Goal: Task Accomplishment & Management: Manage account settings

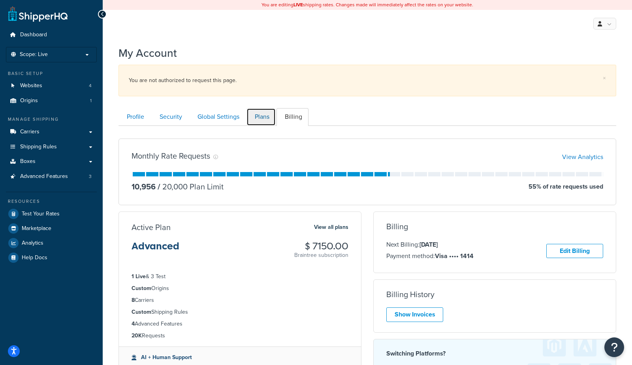
click at [270, 114] on link "Plans" at bounding box center [260, 117] width 29 height 18
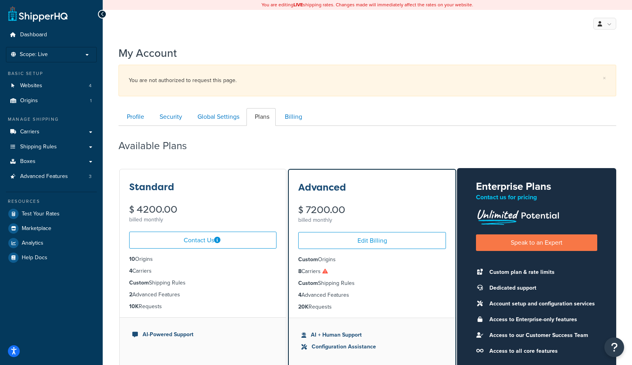
scroll to position [96, 0]
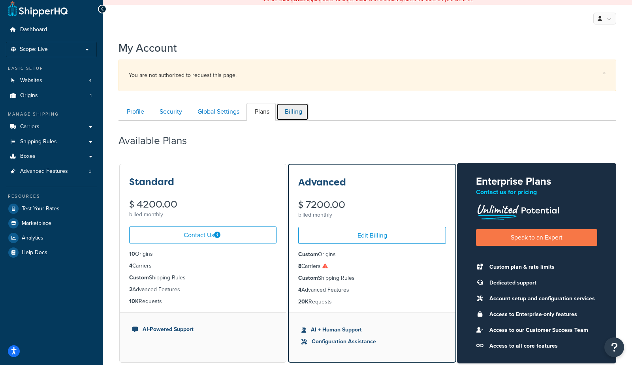
click at [292, 113] on link "Billing" at bounding box center [292, 112] width 32 height 18
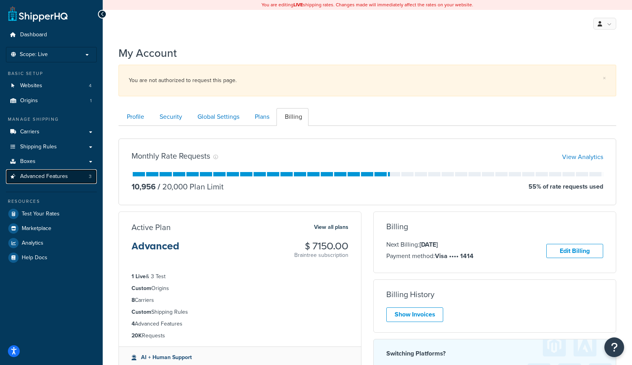
click at [56, 177] on span "Advanced Features" at bounding box center [44, 176] width 48 height 7
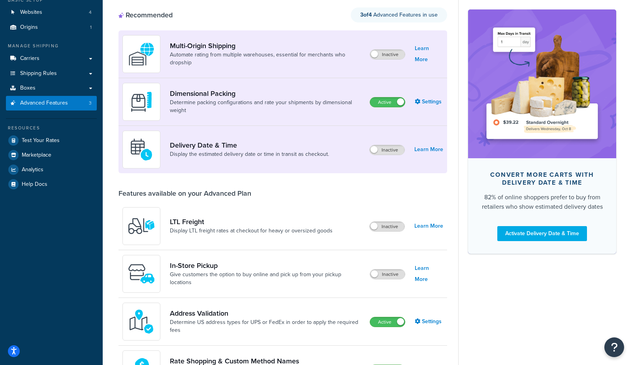
scroll to position [70, 0]
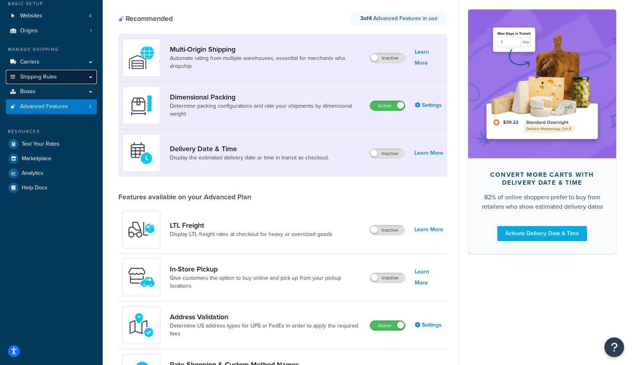
click at [51, 78] on span "Shipping Rules" at bounding box center [38, 77] width 37 height 7
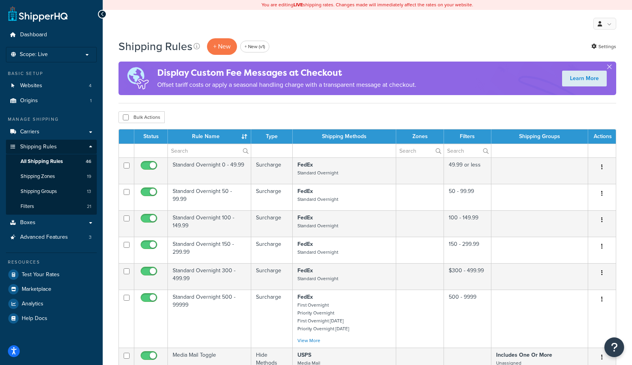
click at [343, 42] on div "Shipping Rules + New + New (v1) Settings" at bounding box center [366, 47] width 497 height 18
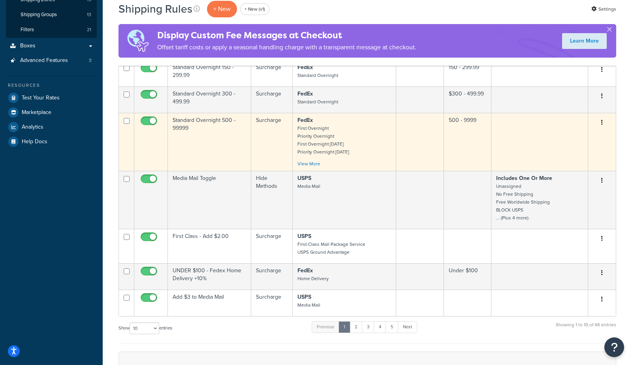
scroll to position [178, 0]
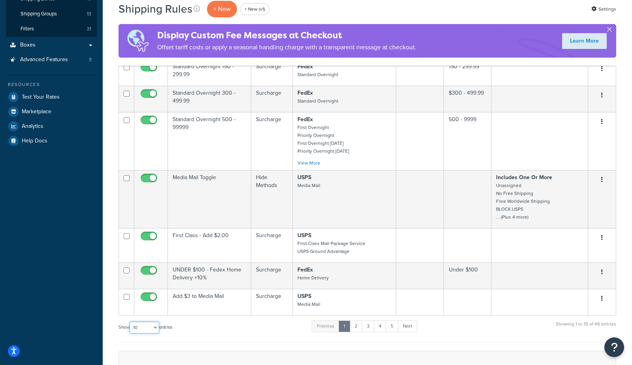
click at [143, 333] on select "10 15 25 50 100 1000" at bounding box center [144, 328] width 30 height 12
select select "100"
click at [130, 324] on select "10 15 25 50 100 1000" at bounding box center [144, 328] width 30 height 12
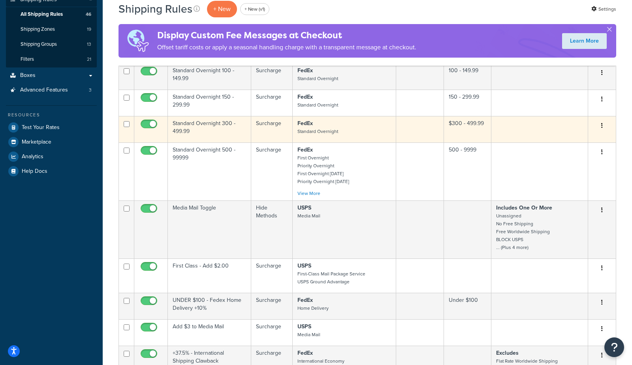
scroll to position [0, 0]
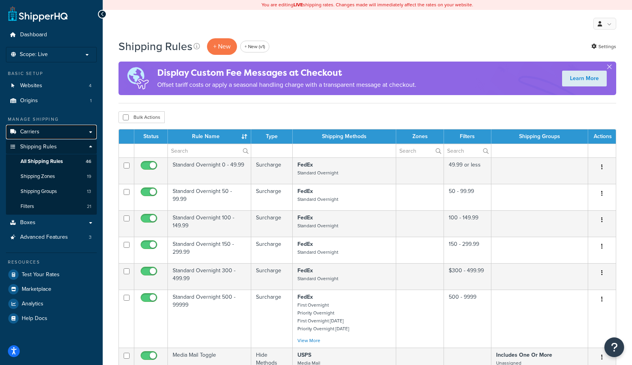
click at [41, 128] on link "Carriers" at bounding box center [51, 132] width 91 height 15
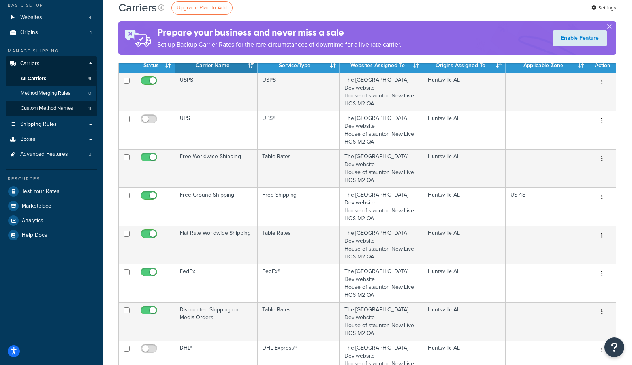
scroll to position [75, 0]
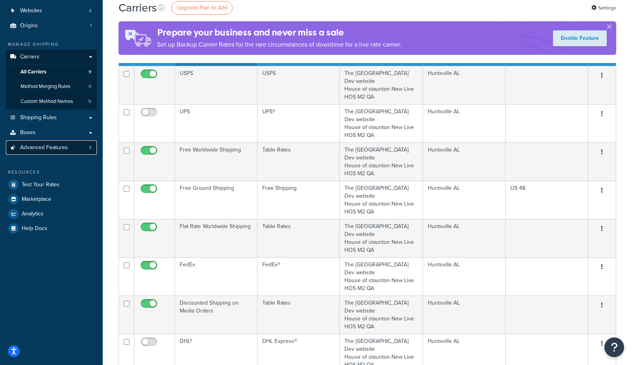
click at [61, 150] on span "Advanced Features" at bounding box center [44, 147] width 48 height 7
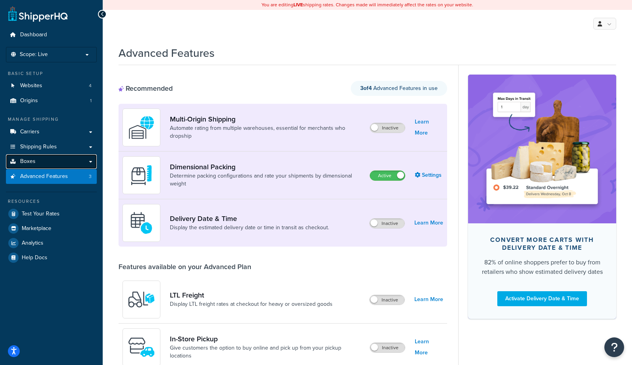
click at [65, 162] on link "Boxes" at bounding box center [51, 161] width 91 height 15
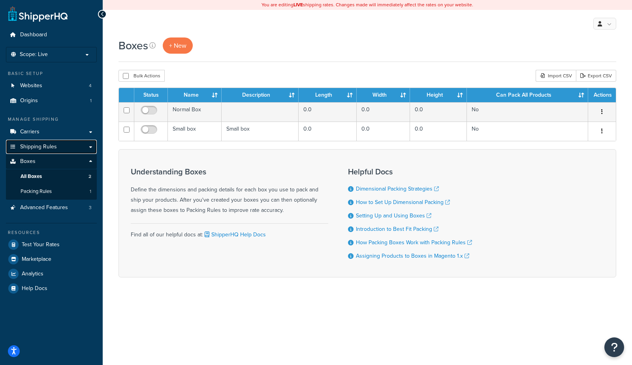
click at [59, 144] on link "Shipping Rules" at bounding box center [51, 147] width 91 height 15
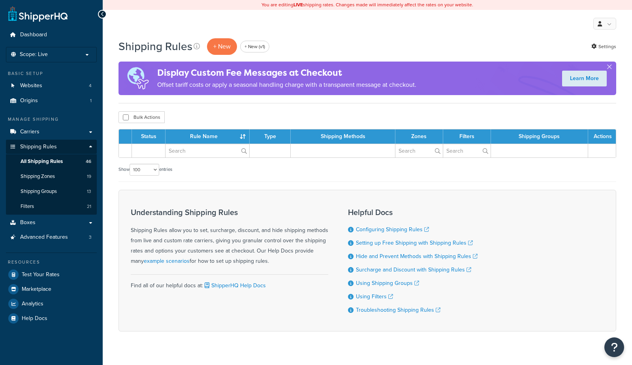
select select "100"
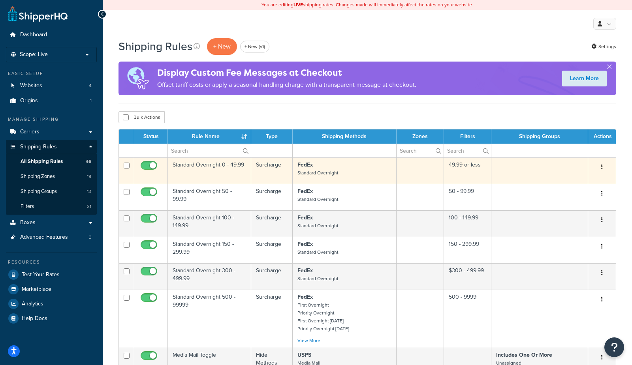
click at [219, 172] on td "Standard Overnight 0 - 49.99" at bounding box center [209, 171] width 83 height 26
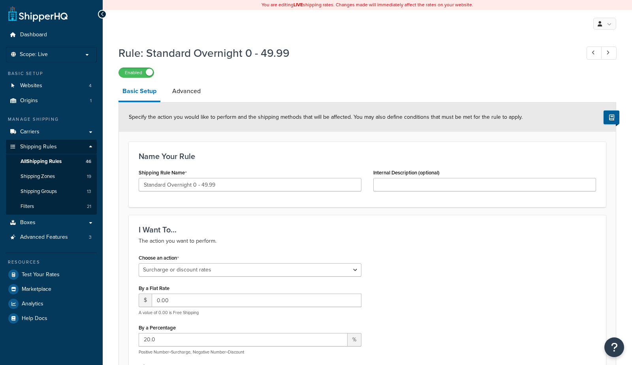
select select "SURCHARGE"
select select "LOCATION"
click at [613, 55] on link at bounding box center [608, 53] width 15 height 13
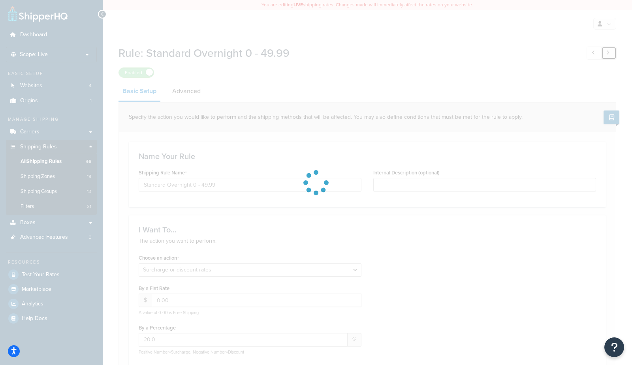
type input "Standard Overnight 50 - 99.99"
type input "22.0"
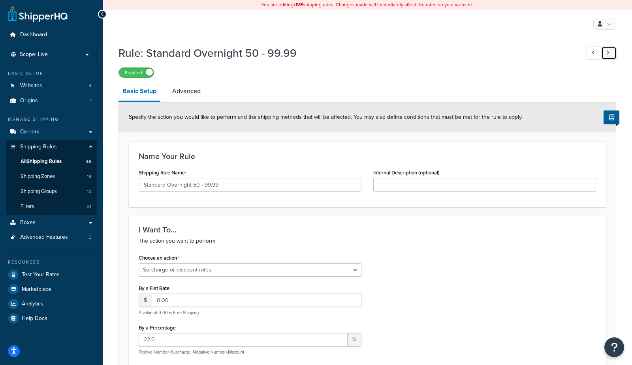
click at [603, 56] on link at bounding box center [608, 53] width 15 height 13
type input "Standard Overnight 100 - 149.99"
type input "24.0"
click at [613, 58] on link at bounding box center [608, 53] width 15 height 13
type input "Standard Overnight 150 - 299.99"
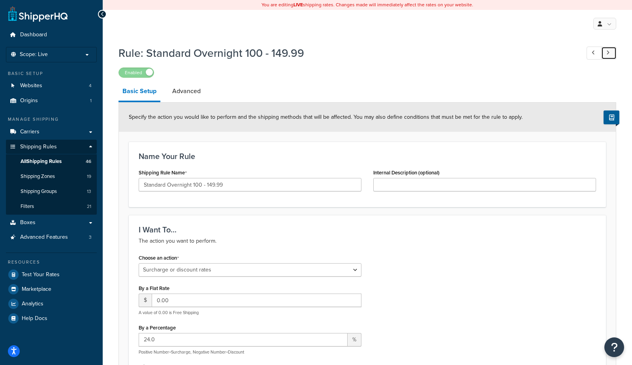
type input "26.0"
click at [606, 56] on link at bounding box center [608, 53] width 15 height 13
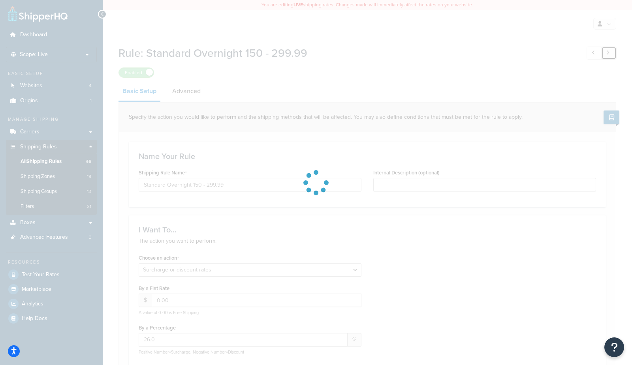
type input "Standard Overnight 300 - 499.99"
type input "23.0"
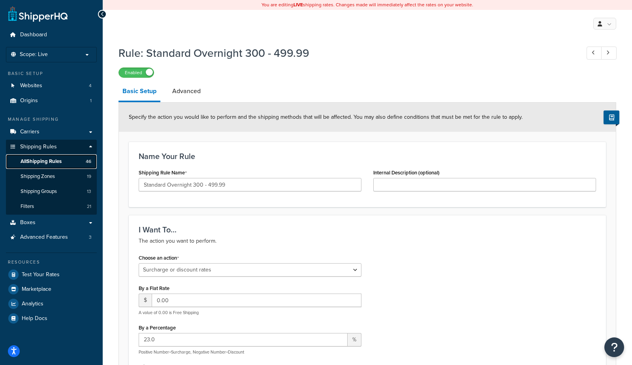
click at [66, 165] on link "All Shipping Rules 46" at bounding box center [51, 161] width 91 height 15
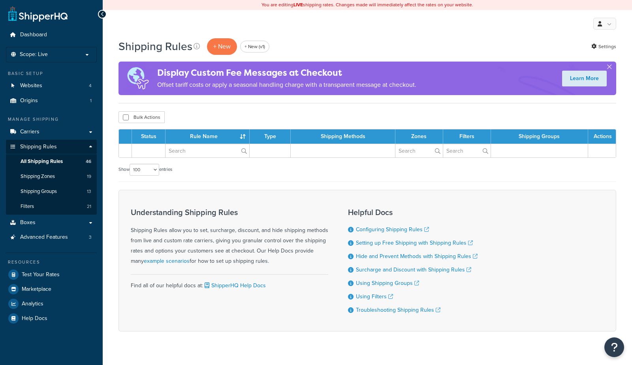
select select "100"
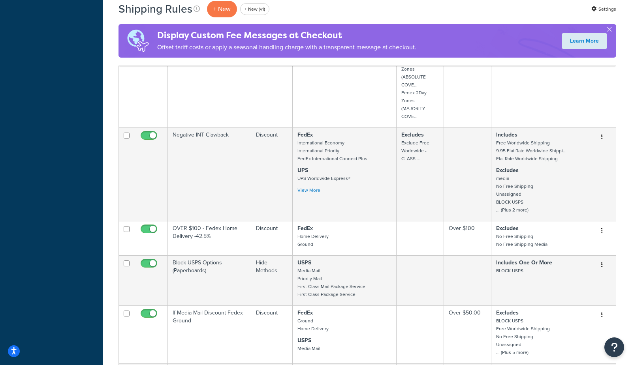
scroll to position [763, 0]
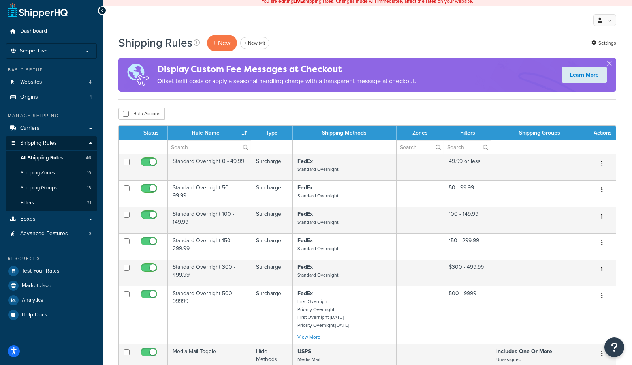
scroll to position [0, 0]
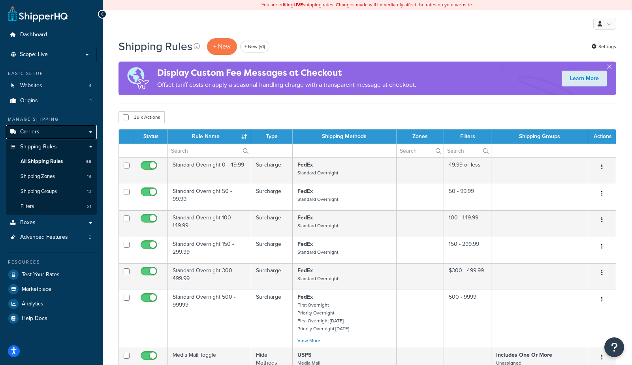
click at [30, 133] on span "Carriers" at bounding box center [29, 132] width 19 height 7
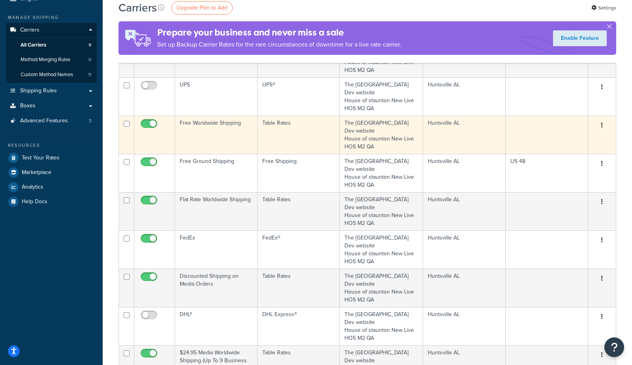
scroll to position [103, 0]
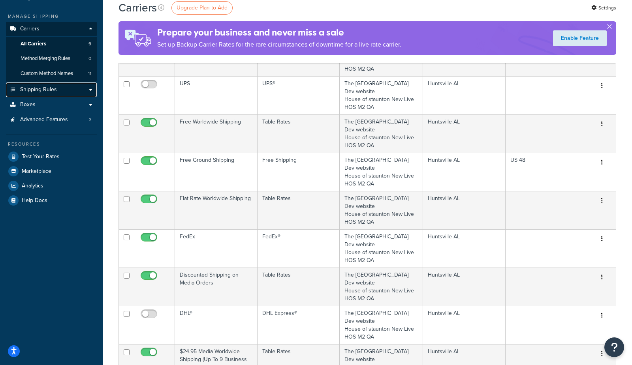
click at [47, 92] on span "Shipping Rules" at bounding box center [38, 89] width 37 height 7
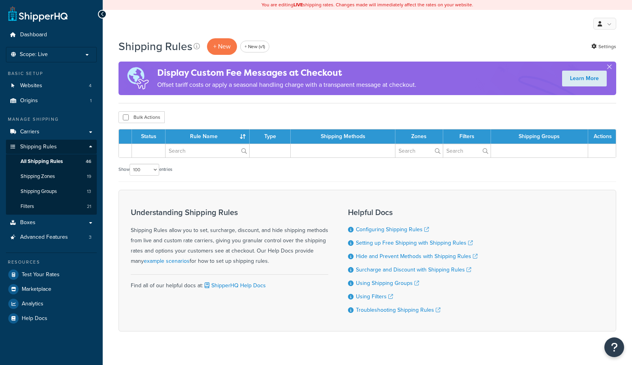
select select "100"
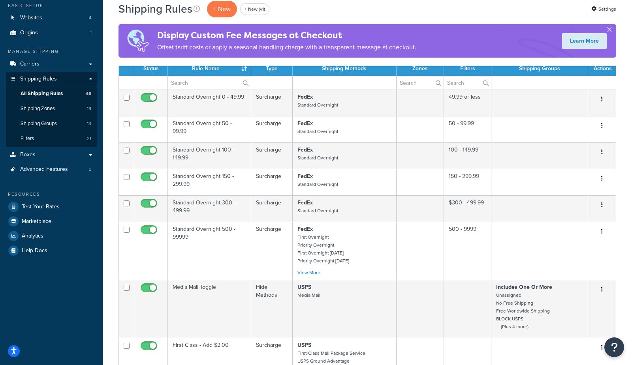
scroll to position [70, 0]
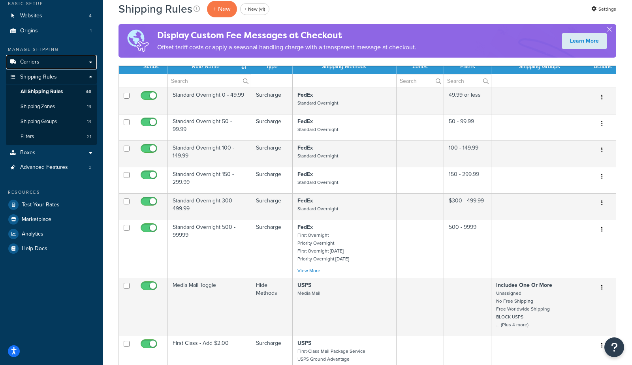
click at [32, 61] on span "Carriers" at bounding box center [29, 62] width 19 height 7
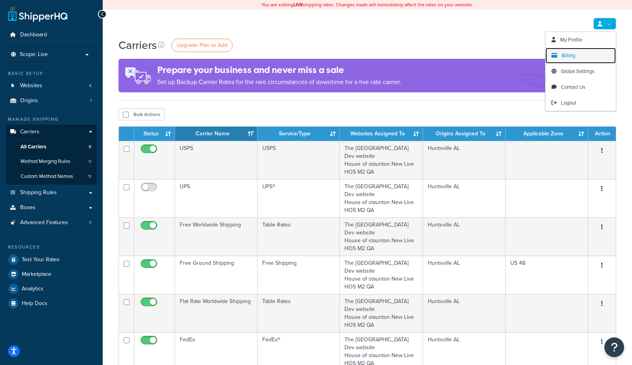
click at [569, 57] on span "Billing" at bounding box center [567, 56] width 13 height 8
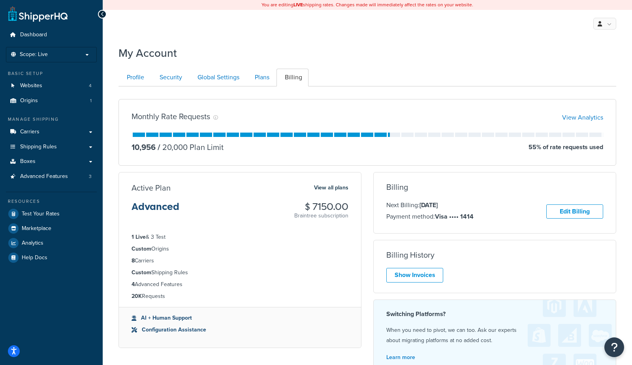
click at [375, 87] on div "Monthly Rate Requests View Analytics 10,956 / 20,000 Plan Limit 55 % of rate re…" at bounding box center [366, 232] width 497 height 293
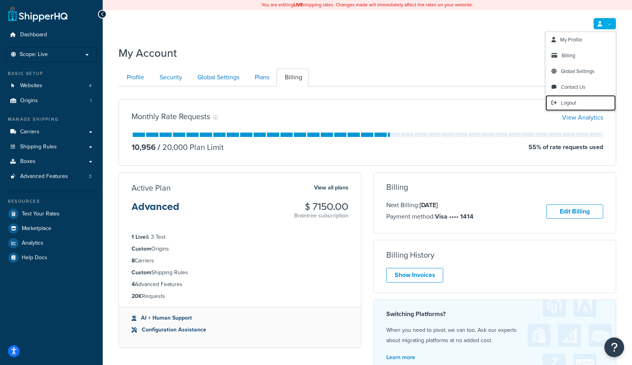
drag, startPoint x: 567, startPoint y: 103, endPoint x: 502, endPoint y: 83, distance: 68.6
click at [567, 102] on span "Logout" at bounding box center [568, 103] width 15 height 8
